Goal: Task Accomplishment & Management: Use online tool/utility

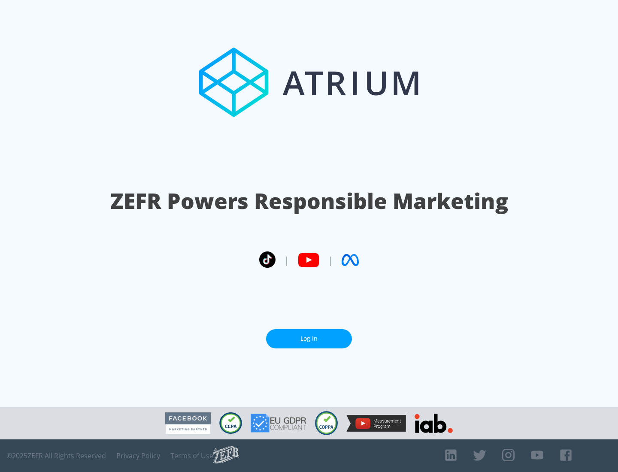
click at [309, 335] on link "Log In" at bounding box center [309, 338] width 86 height 19
